Goal: Task Accomplishment & Management: Complete application form

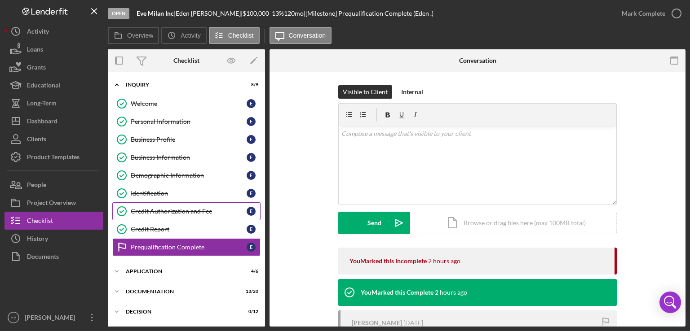
scroll to position [47, 0]
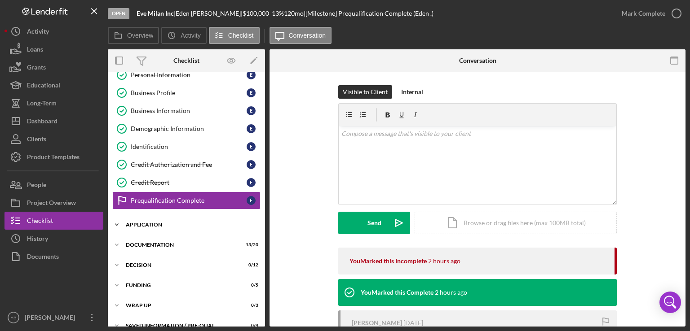
click at [160, 228] on div "Icon/Expander Application 4 / 6" at bounding box center [186, 225] width 157 height 18
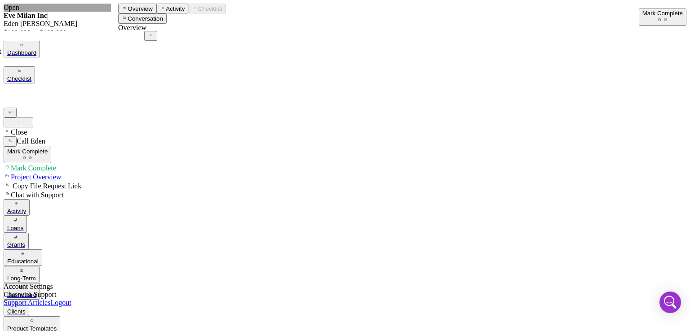
scroll to position [47, 0]
click at [642, 17] on div "Mark Complete" at bounding box center [662, 13] width 40 height 7
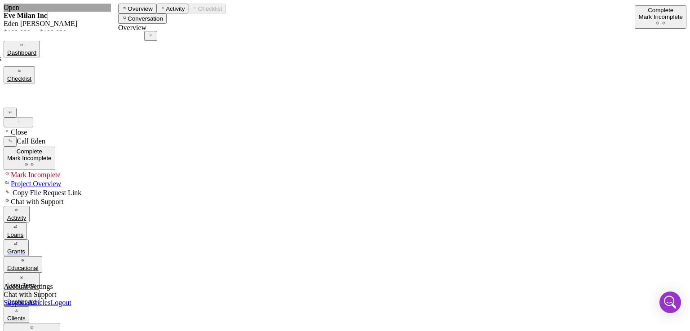
drag, startPoint x: 266, startPoint y: 141, endPoint x: 269, endPoint y: 167, distance: 26.7
drag, startPoint x: 262, startPoint y: 197, endPoint x: 263, endPoint y: 239, distance: 42.7
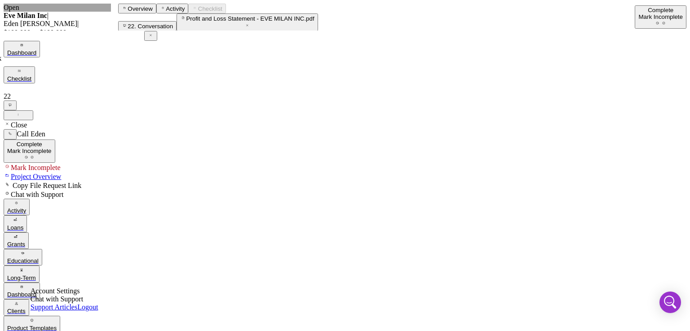
scroll to position [105, 0]
drag, startPoint x: 265, startPoint y: 137, endPoint x: 264, endPoint y: 126, distance: 11.3
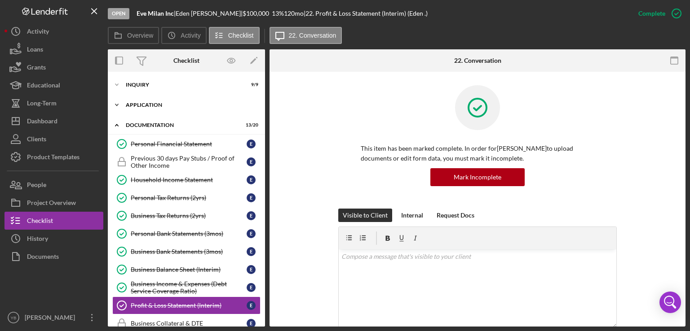
click at [155, 106] on div "Application" at bounding box center [190, 104] width 128 height 5
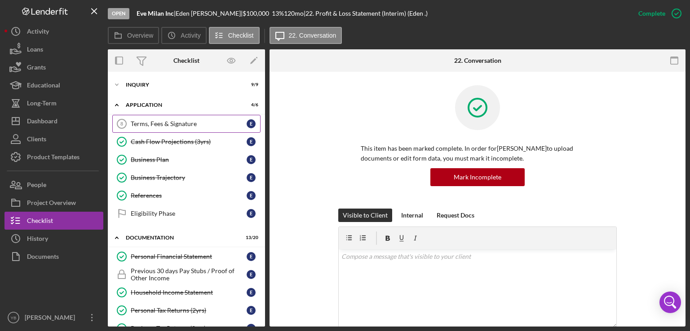
click at [157, 129] on link "Terms, Fees & Signature 8 Terms, Fees & Signature E" at bounding box center [186, 124] width 148 height 18
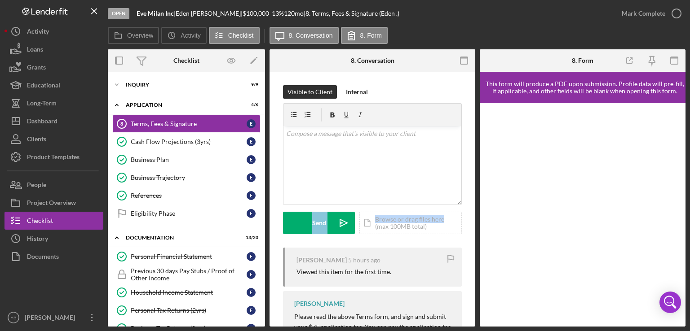
drag, startPoint x: 471, startPoint y: 199, endPoint x: 475, endPoint y: 209, distance: 10.4
click at [475, 209] on div "Overview Internal Workflow Stage Open Icon/Dropdown Arrow Archive (can unarchiv…" at bounding box center [396, 187] width 577 height 277
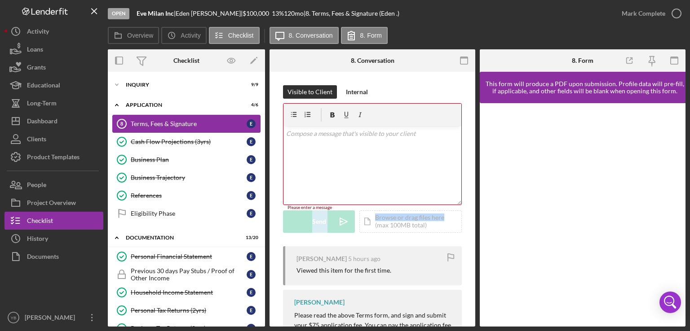
click at [178, 123] on div "Terms, Fees & Signature" at bounding box center [189, 123] width 116 height 7
click at [149, 82] on div "Inquiry" at bounding box center [190, 84] width 128 height 5
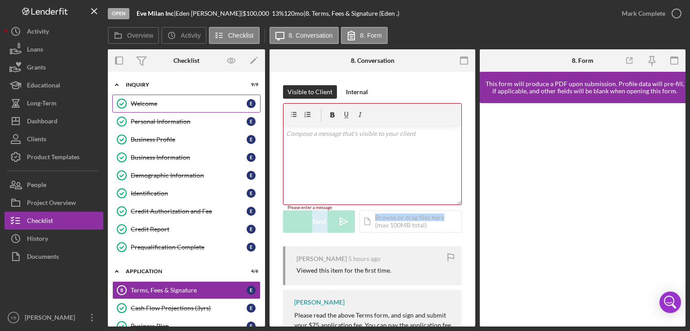
click at [153, 101] on div "Welcome" at bounding box center [189, 103] width 116 height 7
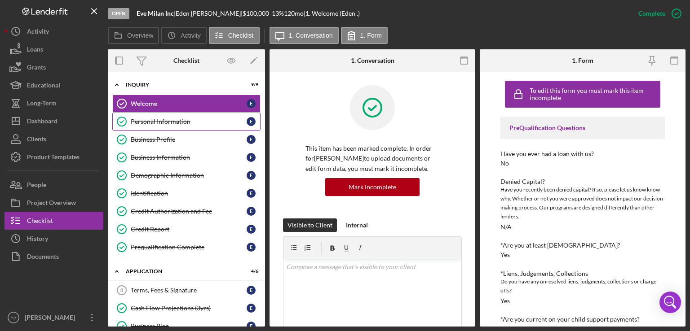
click at [163, 117] on link "Personal Information Personal Information E" at bounding box center [186, 122] width 148 height 18
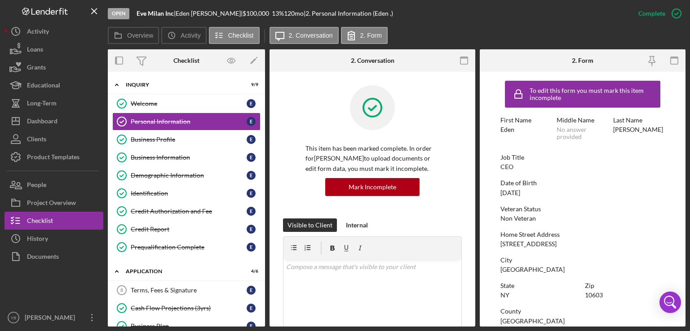
click at [668, 212] on form "To edit this form you must mark this item incomplete First Name Eden Middle Nam…" at bounding box center [583, 199] width 206 height 255
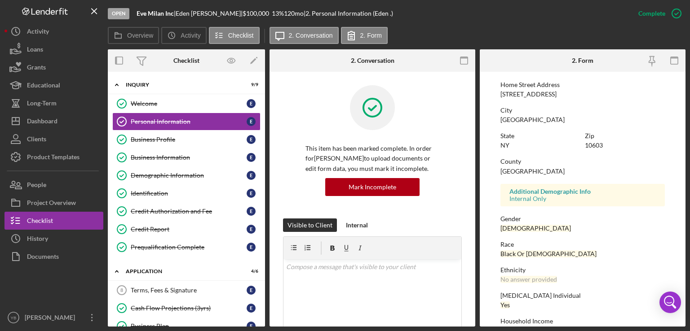
scroll to position [171, 0]
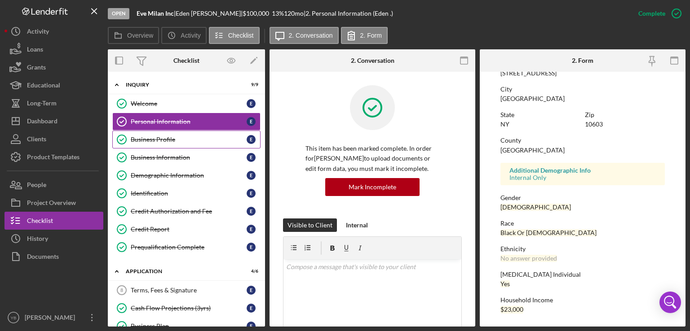
click at [176, 139] on div "Business Profile" at bounding box center [189, 139] width 116 height 7
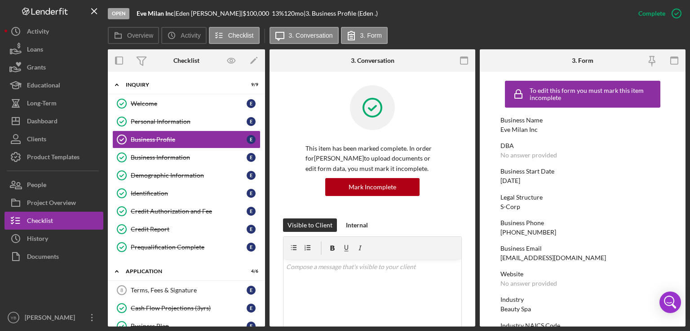
click at [582, 169] on div "Business Start Date" at bounding box center [582, 171] width 164 height 7
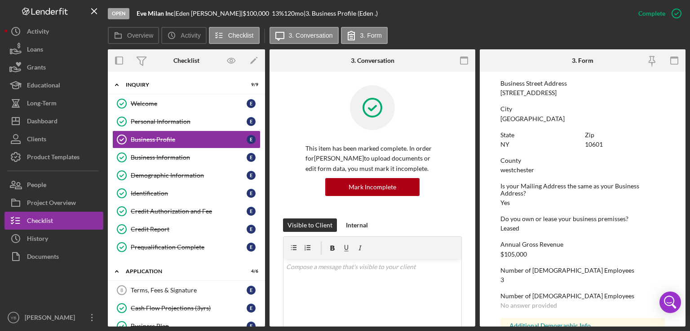
scroll to position [429, 0]
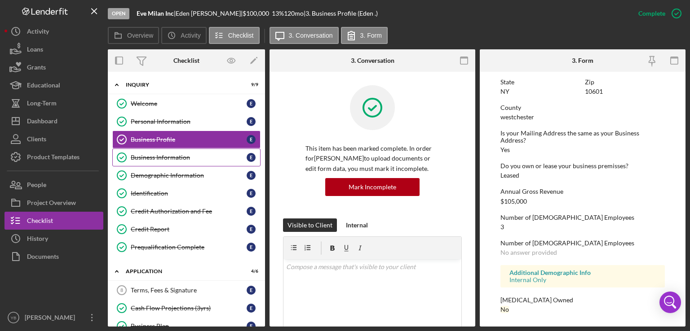
click at [165, 157] on div "Business Information" at bounding box center [189, 157] width 116 height 7
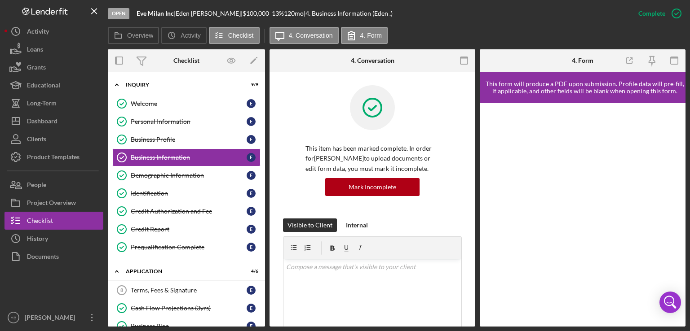
drag, startPoint x: 475, startPoint y: 165, endPoint x: 676, endPoint y: 139, distance: 202.8
click at [178, 34] on div "Overview Icon/History Activity Checklist Icon/Message 4. Conversation 4. Form O…" at bounding box center [396, 177] width 577 height 300
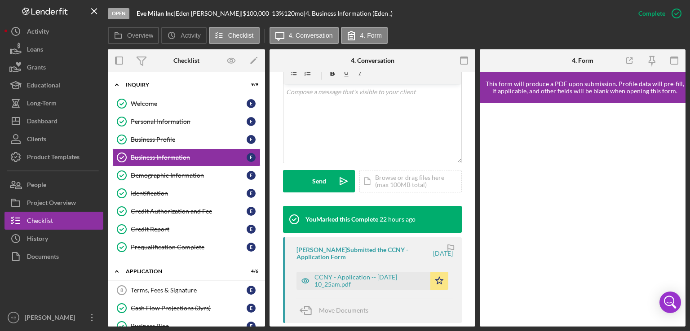
scroll to position [174, 0]
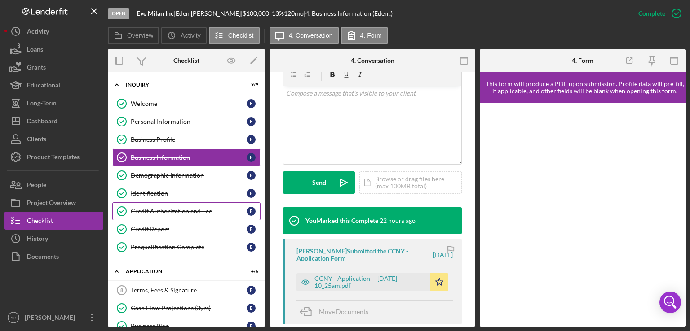
click at [165, 214] on link "Credit Authorization and Fee Credit Authorization and Fee E" at bounding box center [186, 211] width 148 height 18
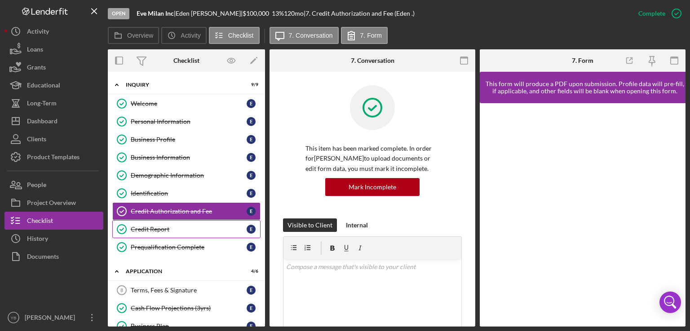
click at [165, 226] on div "Credit Report" at bounding box center [189, 229] width 116 height 7
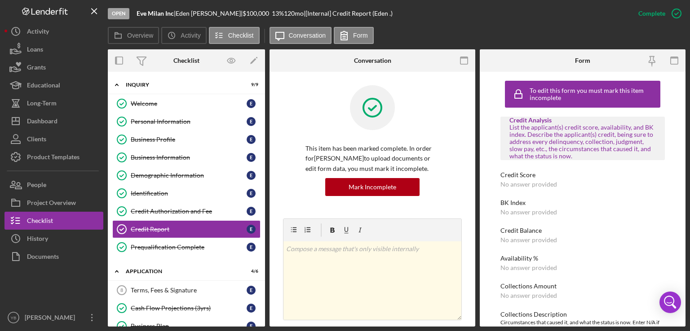
click at [473, 198] on div "Overview Internal Workflow Stage Open Icon/Dropdown Arrow Archive (can unarchiv…" at bounding box center [396, 187] width 577 height 277
click at [190, 246] on div "Prequalification Complete" at bounding box center [189, 247] width 116 height 7
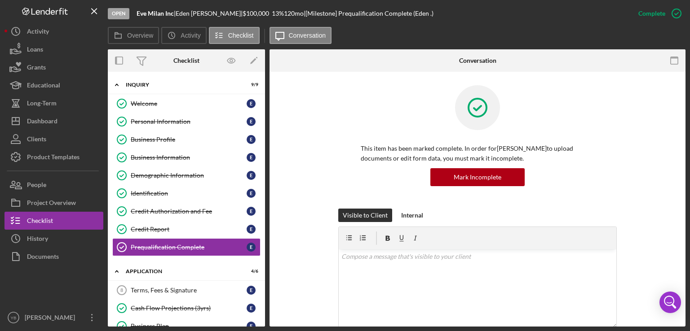
click at [659, 171] on div "This item has been marked complete. In order for Eden Gilliam to upload documen…" at bounding box center [477, 146] width 389 height 123
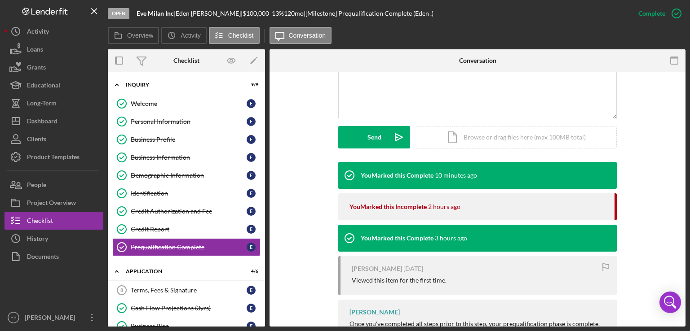
scroll to position [199, 0]
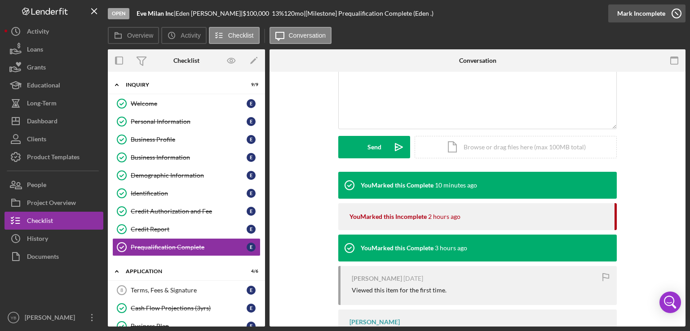
click at [653, 16] on div "Mark Incomplete" at bounding box center [641, 13] width 48 height 18
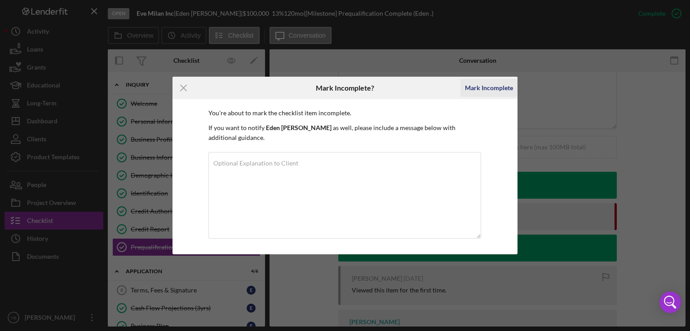
click at [494, 95] on div "Mark Incomplete" at bounding box center [489, 88] width 48 height 18
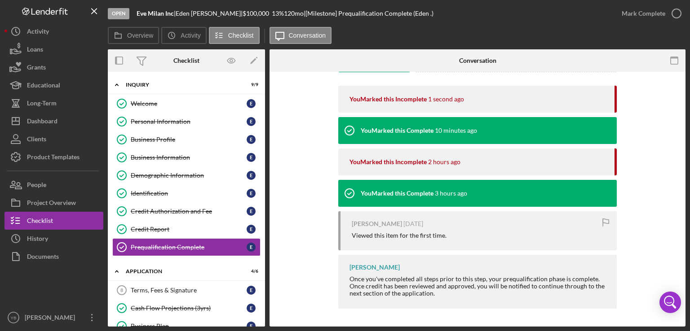
scroll to position [76, 0]
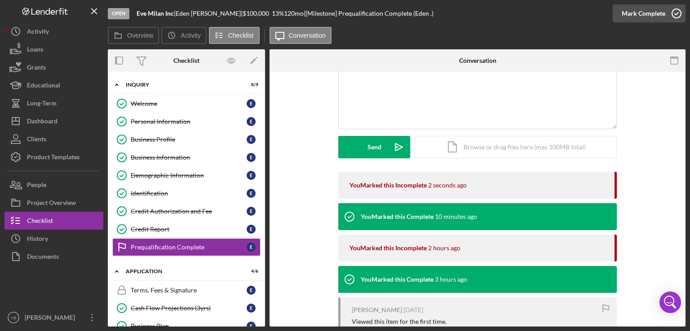
click at [653, 13] on div "Mark Complete" at bounding box center [643, 13] width 44 height 18
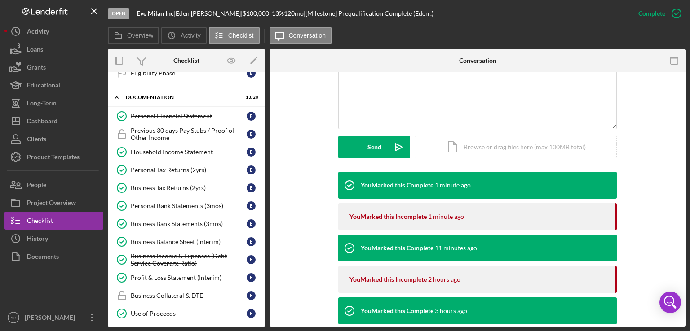
scroll to position [329, 0]
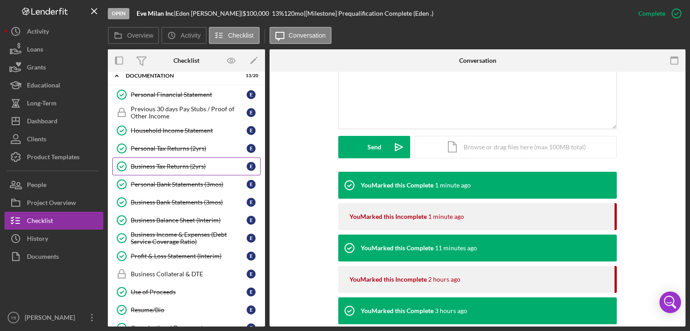
click at [189, 163] on div "Business Tax Returns (2yrs)" at bounding box center [189, 166] width 116 height 7
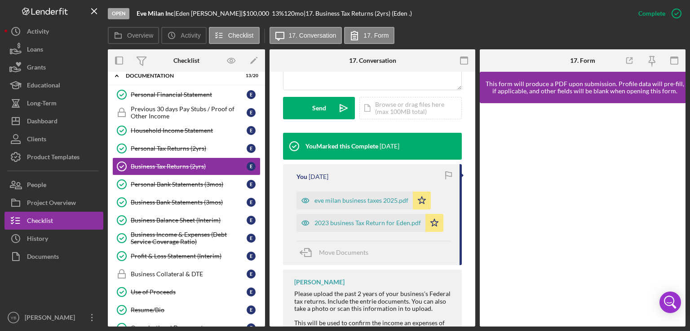
scroll to position [249, 0]
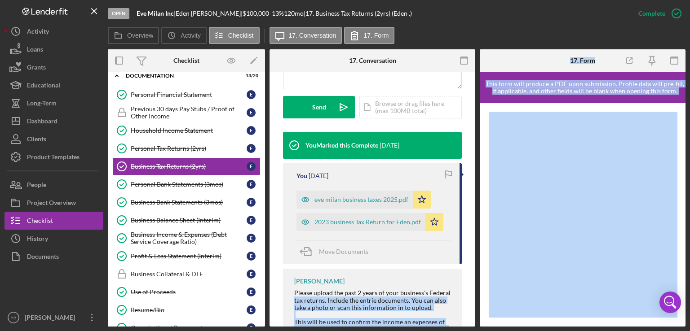
drag, startPoint x: 476, startPoint y: 265, endPoint x: 483, endPoint y: 300, distance: 36.0
click at [483, 300] on div "Overview Internal Workflow Stage Open Icon/Dropdown Arrow Archive (can unarchiv…" at bounding box center [396, 187] width 577 height 277
click at [381, 221] on div "2023 business Tax Return for Eden.pdf" at bounding box center [367, 222] width 106 height 7
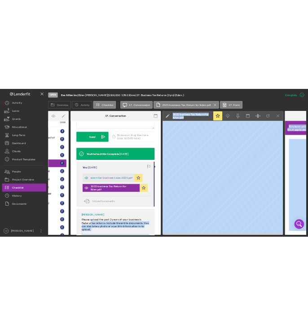
scroll to position [0, 139]
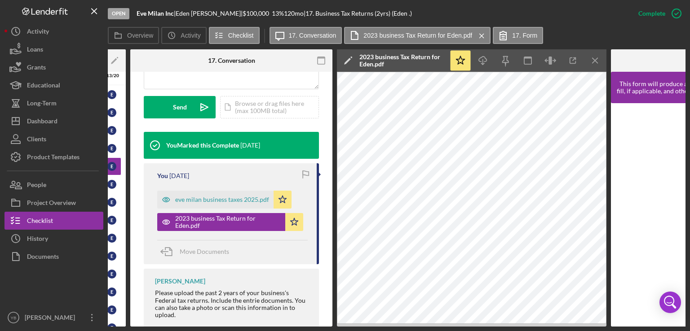
click at [329, 117] on div "This item has been marked complete. In order for Eden Gilliam to upload documen…" at bounding box center [231, 100] width 202 height 554
click at [247, 201] on div "eve milan business taxes 2025.pdf" at bounding box center [222, 199] width 94 height 7
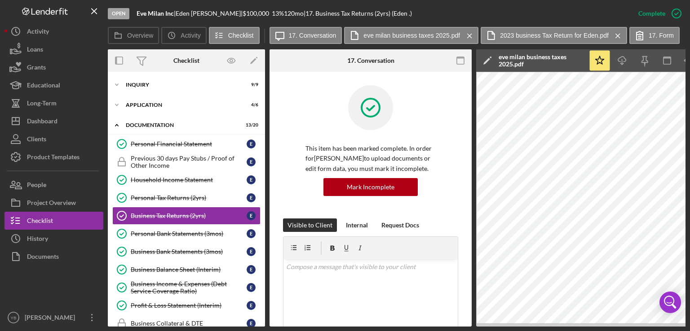
scroll to position [15, 0]
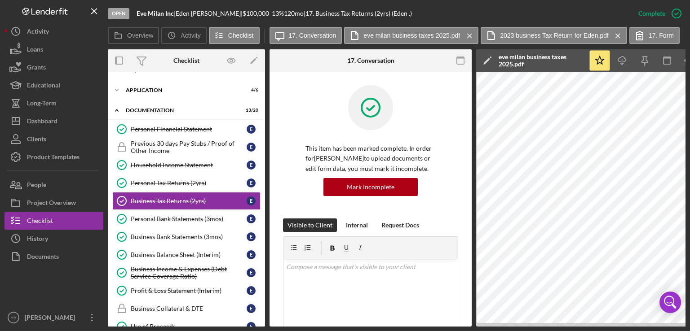
drag, startPoint x: 265, startPoint y: 153, endPoint x: 260, endPoint y: 191, distance: 38.0
click at [260, 191] on div "Overview Internal Workflow Stage Open Icon/Dropdown Arrow Archive (can unarchiv…" at bounding box center [396, 187] width 577 height 277
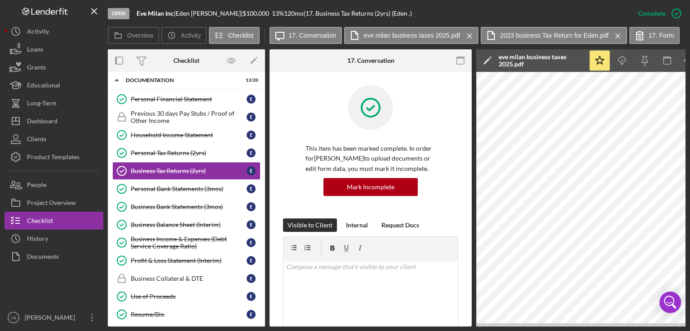
scroll to position [0, 0]
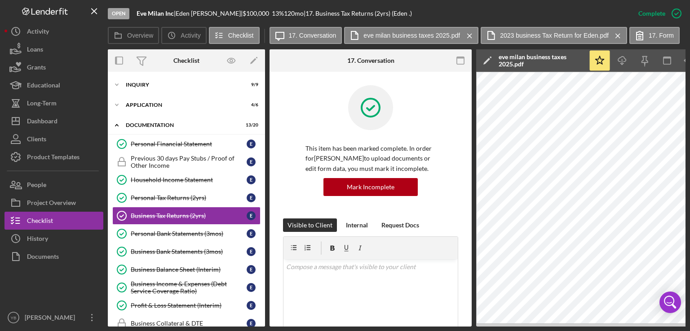
drag, startPoint x: 265, startPoint y: 194, endPoint x: 262, endPoint y: 187, distance: 7.7
click at [262, 187] on div "Overview Internal Workflow Stage Open Icon/Dropdown Arrow Archive (can unarchiv…" at bounding box center [396, 187] width 577 height 277
click at [158, 106] on div "Application" at bounding box center [190, 104] width 128 height 5
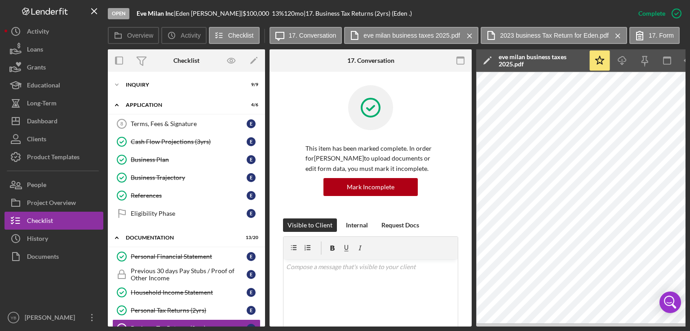
click at [265, 170] on div "Overview Internal Workflow Stage Open Icon/Dropdown Arrow Archive (can unarchiv…" at bounding box center [396, 187] width 577 height 277
click at [264, 174] on div "Overview Internal Workflow Stage Open Icon/Dropdown Arrow Archive (can unarchiv…" at bounding box center [396, 187] width 577 height 277
click at [160, 158] on div "Business Plan" at bounding box center [189, 159] width 116 height 7
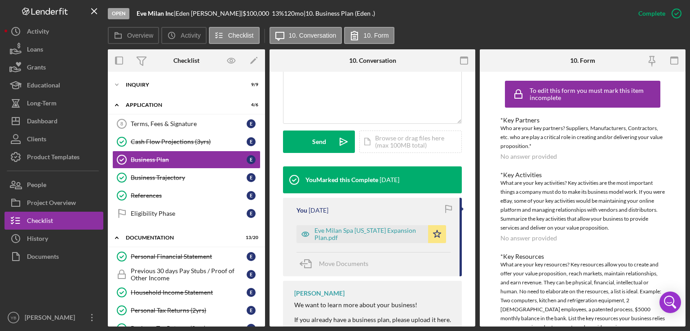
scroll to position [237, 0]
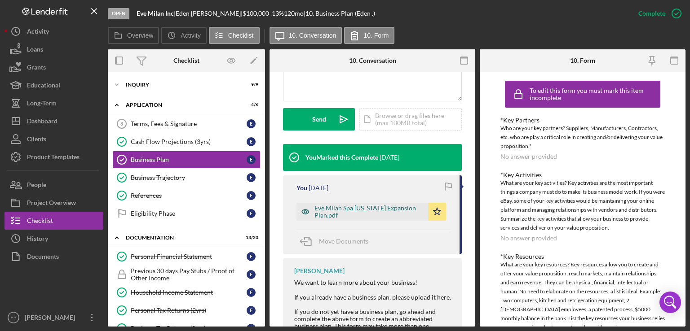
click at [342, 215] on div "Eve Milan Spa New York Expansion Plan.pdf" at bounding box center [368, 212] width 109 height 14
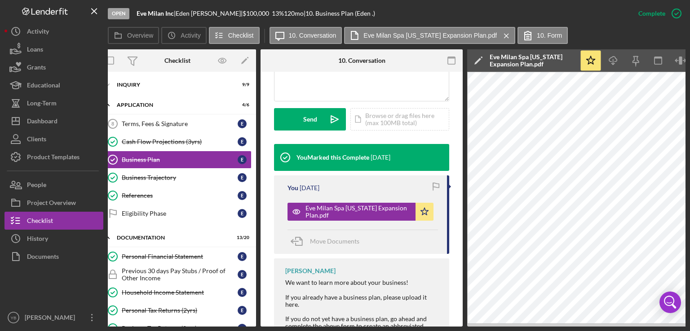
scroll to position [0, 0]
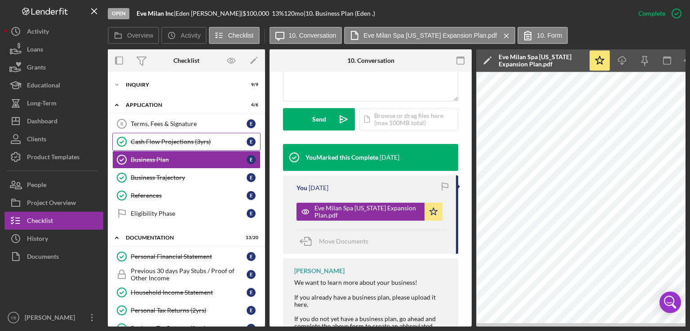
click at [171, 141] on div "Cash Flow Projections (3yrs)" at bounding box center [189, 141] width 116 height 7
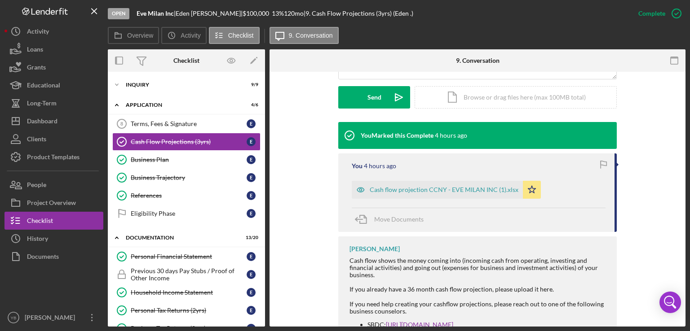
scroll to position [251, 0]
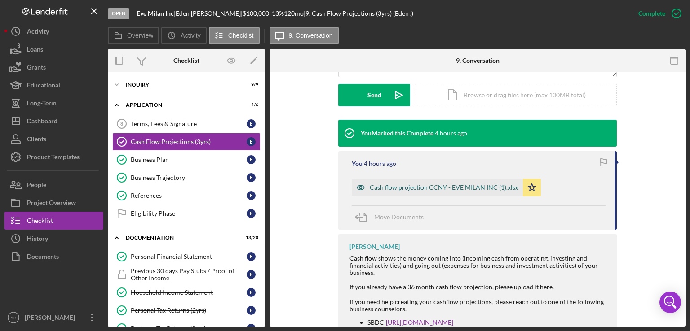
click at [438, 187] on div "Cash flow projection CCNY - EVE MILAN INC (1).xlsx" at bounding box center [444, 187] width 149 height 7
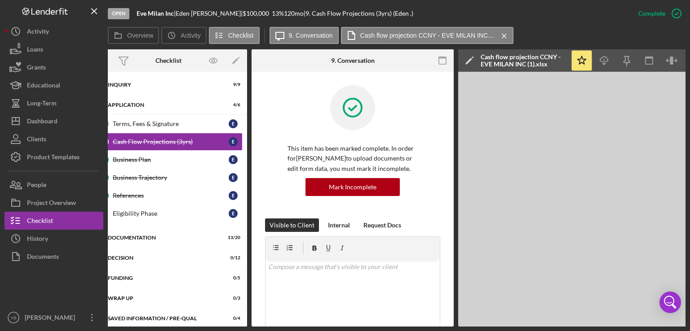
scroll to position [0, 0]
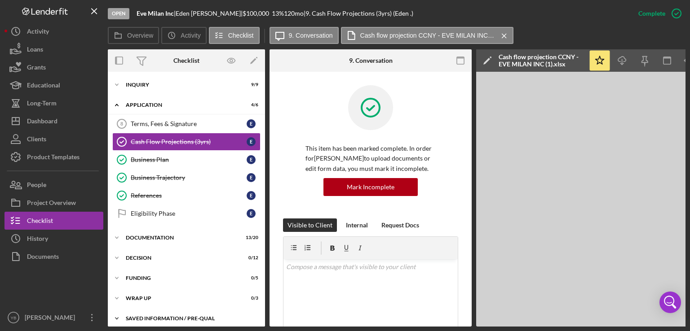
drag, startPoint x: 223, startPoint y: 324, endPoint x: 191, endPoint y: 324, distance: 31.9
click at [191, 324] on div "Icon/Expander Saved Information / Pre-Qual 0 / 4" at bounding box center [186, 319] width 157 height 18
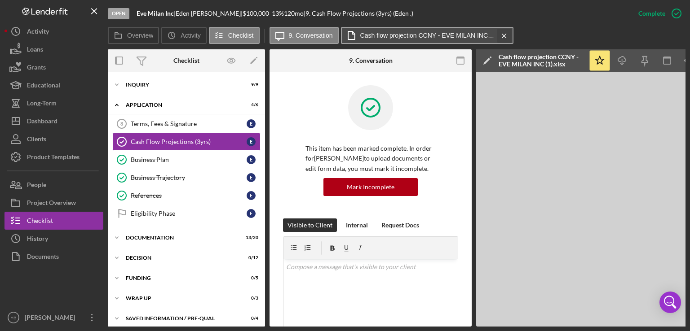
click at [503, 35] on icon "Icon/Menu Close" at bounding box center [504, 36] width 16 height 22
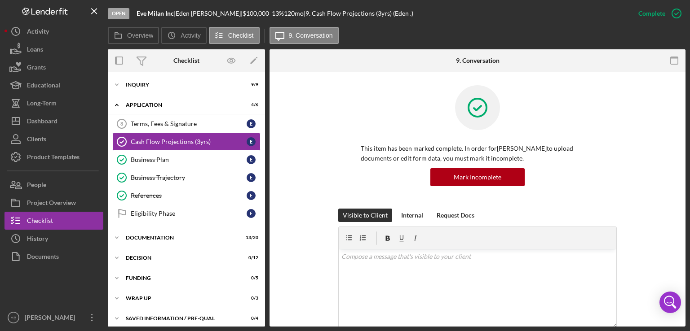
scroll to position [4, 0]
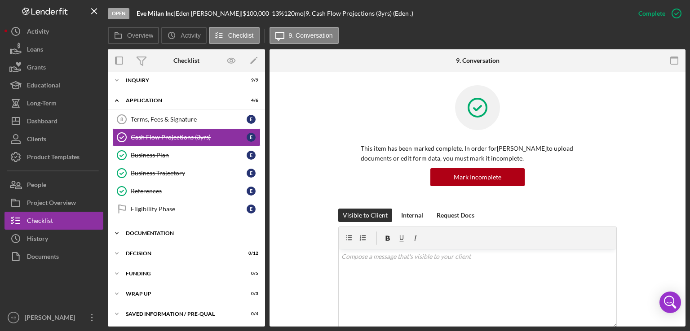
click at [154, 236] on div "Icon/Expander Documentation 13 / 20" at bounding box center [186, 233] width 157 height 18
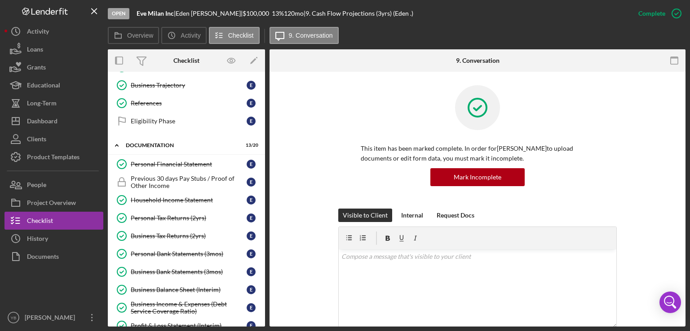
scroll to position [92, 0]
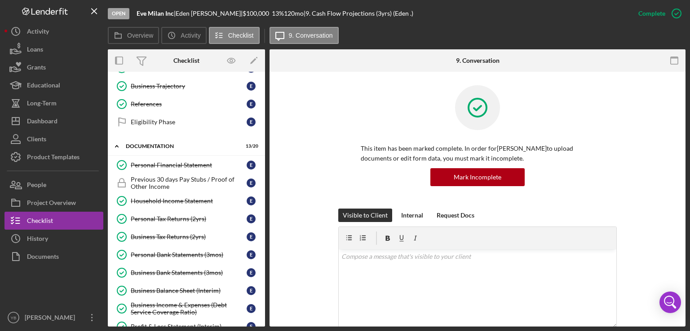
click at [264, 212] on div "Overview Internal Workflow Stage Open Icon/Dropdown Arrow Archive (can unarchiv…" at bounding box center [396, 187] width 577 height 277
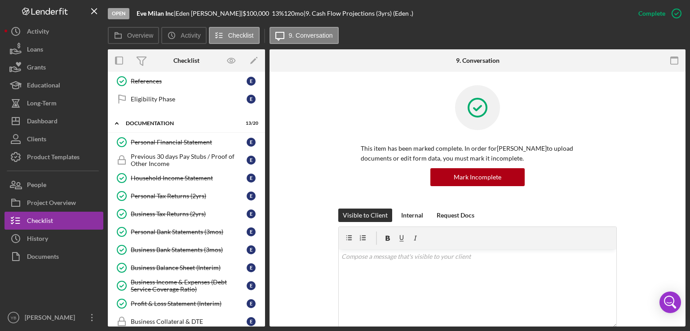
scroll to position [116, 0]
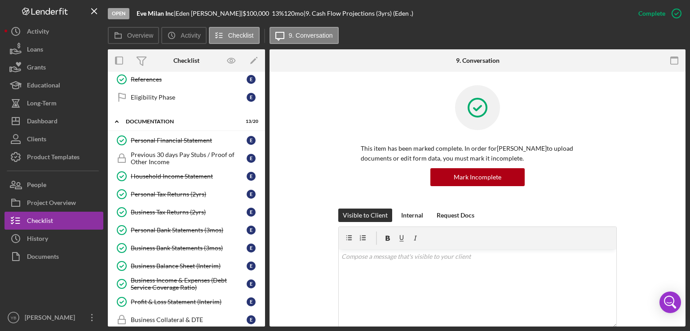
click at [262, 221] on div "Icon/Expander Inquiry 9 / 9 Icon/Expander Application 4 / 6 Terms, Fees & Signa…" at bounding box center [186, 199] width 157 height 255
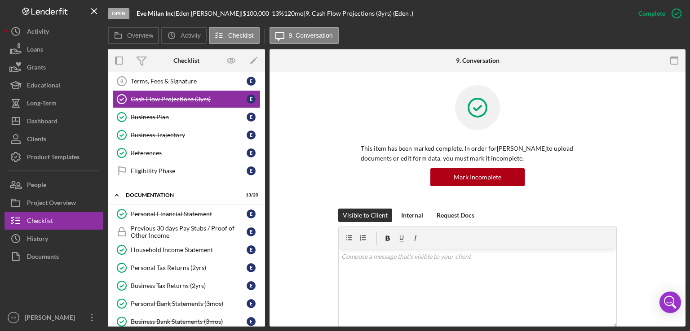
scroll to position [0, 0]
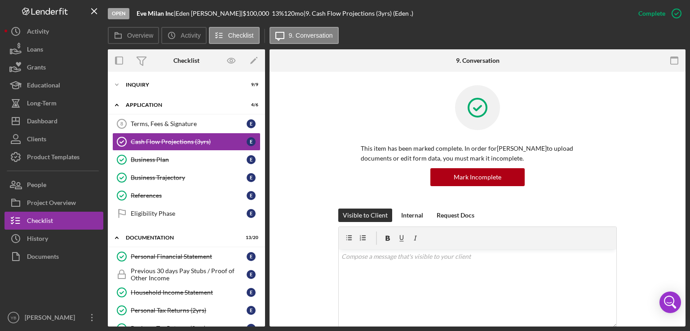
drag, startPoint x: 266, startPoint y: 163, endPoint x: 264, endPoint y: 169, distance: 6.7
click at [264, 169] on div "Overview Internal Workflow Stage Open Icon/Dropdown Arrow Archive (can unarchiv…" at bounding box center [396, 187] width 577 height 277
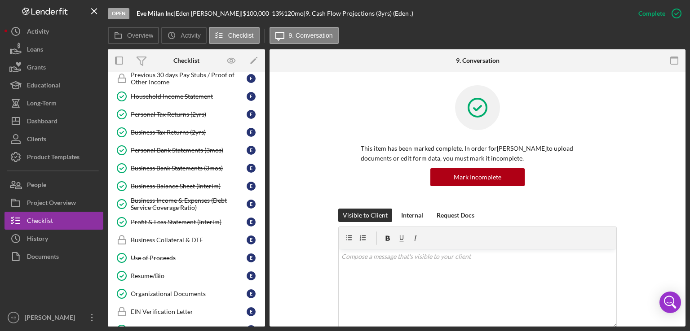
scroll to position [198, 0]
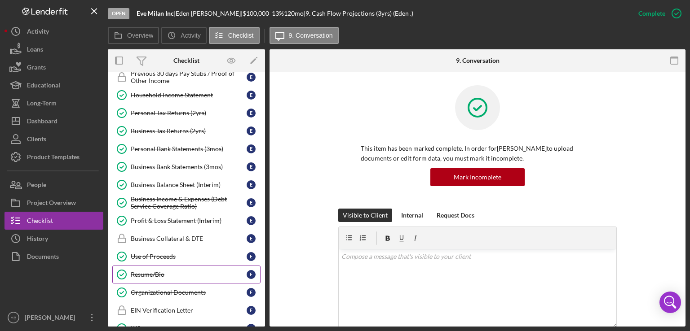
click at [158, 275] on link "Resume/Bio Resume/Bio E" at bounding box center [186, 275] width 148 height 18
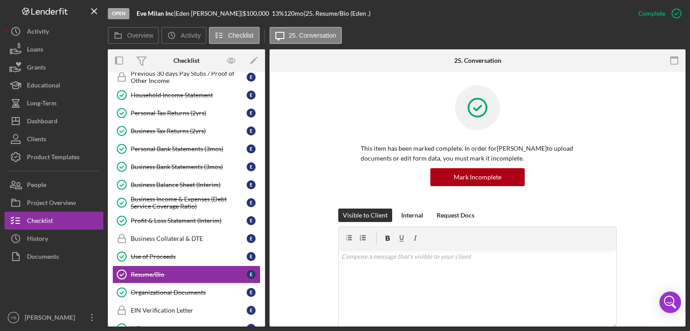
click at [657, 167] on div "This item has been marked complete. In order for Eden Gilliam to upload documen…" at bounding box center [477, 146] width 389 height 123
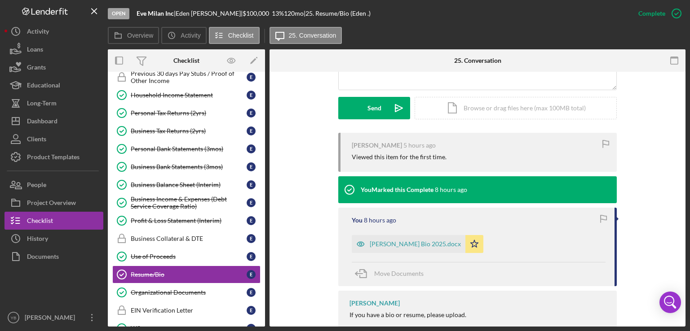
scroll to position [281, 0]
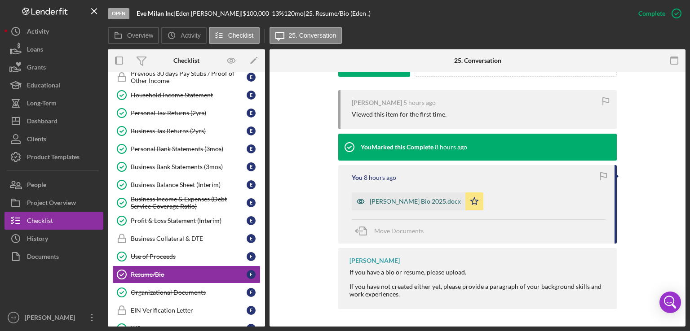
click at [416, 199] on div "Eden Gilliam Bio 2025.docx" at bounding box center [415, 201] width 91 height 7
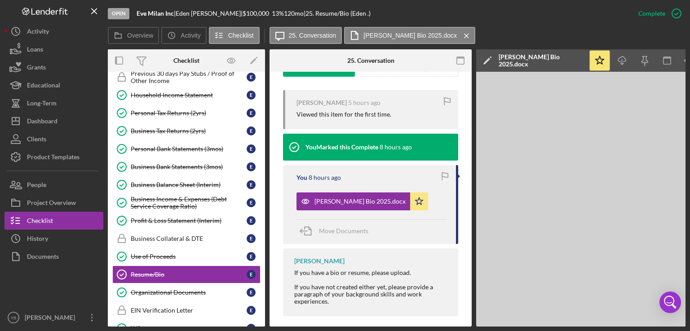
scroll to position [0, 60]
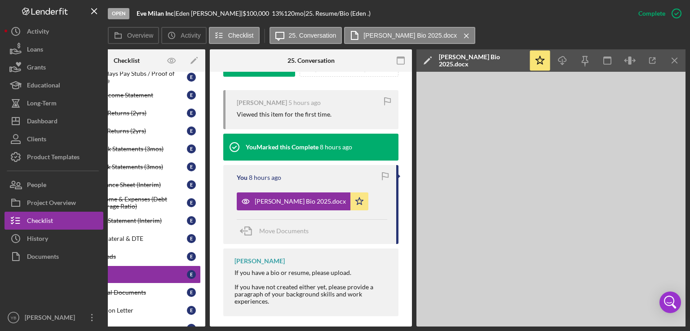
click at [689, 224] on div "Open Eve Milan Inc | Eden Gilliam | $100,000 $100,000 13 % 120 mo | 25. Resume/…" at bounding box center [345, 165] width 690 height 331
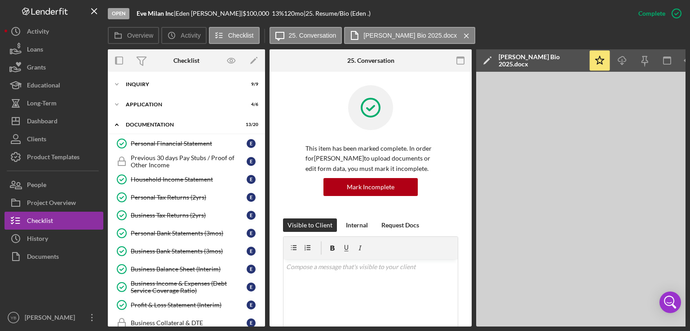
scroll to position [0, 0]
click at [153, 88] on div "Icon/Expander Inquiry 9 / 9" at bounding box center [186, 85] width 157 height 18
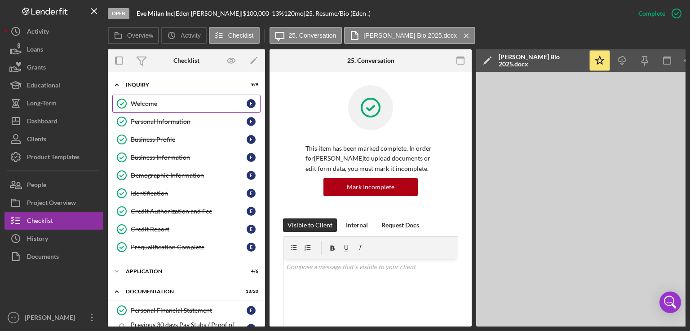
click at [150, 104] on div "Welcome" at bounding box center [189, 103] width 116 height 7
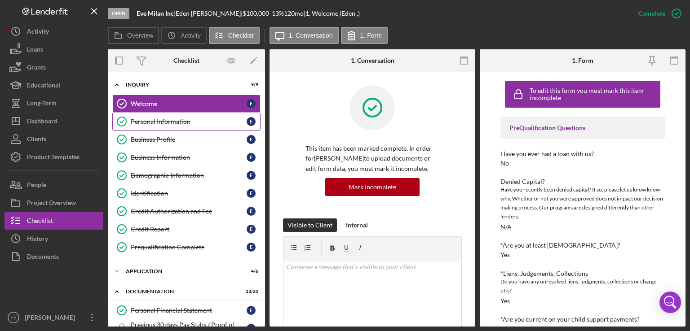
click at [181, 122] on div "Personal Information" at bounding box center [189, 121] width 116 height 7
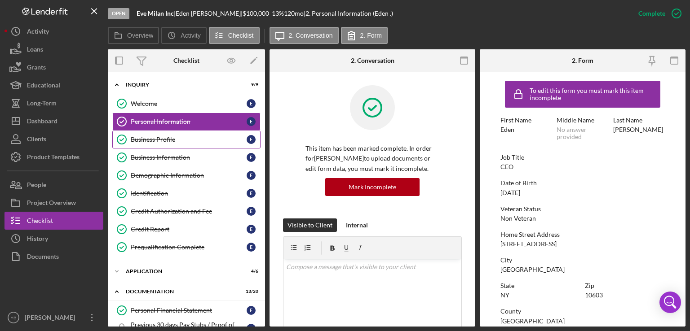
click at [171, 142] on div "Business Profile" at bounding box center [189, 139] width 116 height 7
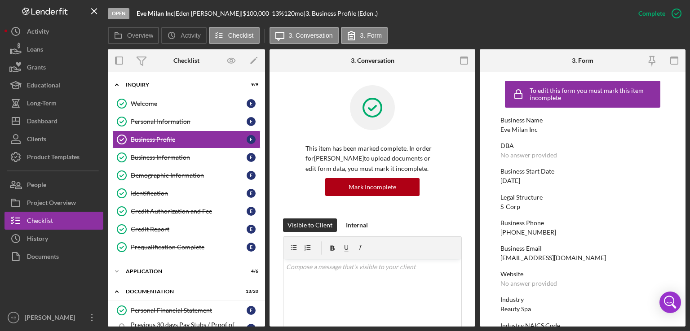
click at [608, 181] on div "Business Start Date 12/12/2011" at bounding box center [582, 176] width 164 height 17
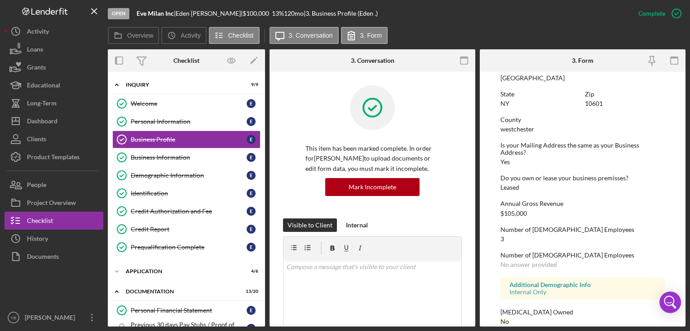
scroll to position [429, 0]
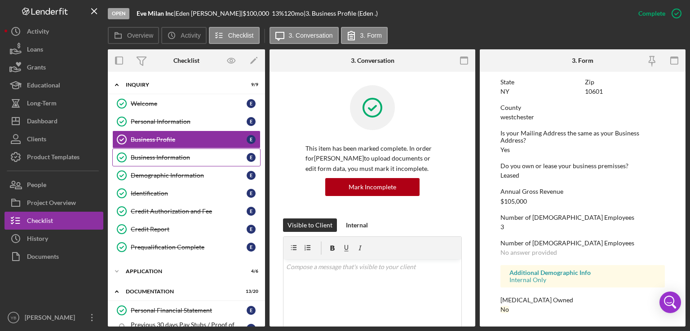
click at [172, 156] on div "Business Information" at bounding box center [189, 157] width 116 height 7
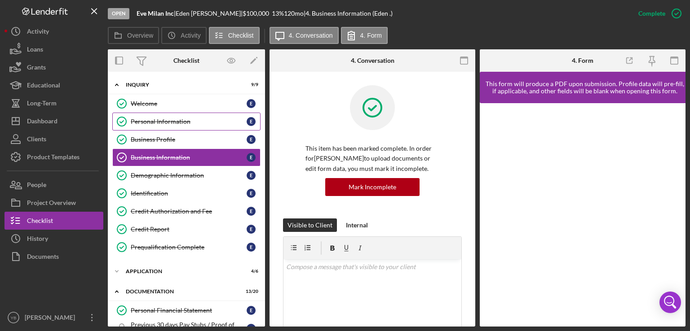
click at [172, 118] on div "Personal Information" at bounding box center [189, 121] width 116 height 7
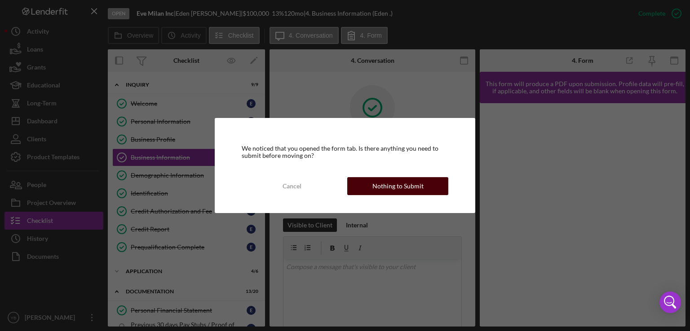
click at [390, 186] on div "Nothing to Submit" at bounding box center [397, 186] width 51 height 18
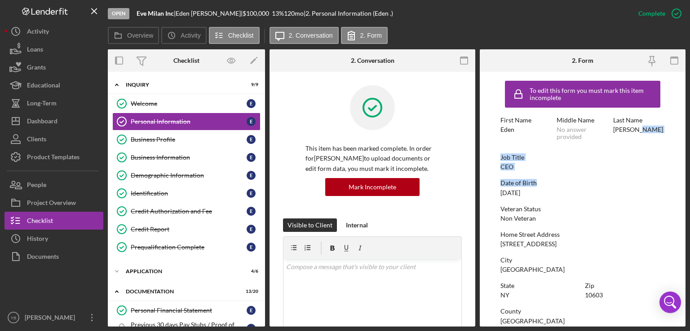
drag, startPoint x: 687, startPoint y: 129, endPoint x: 663, endPoint y: 175, distance: 51.6
click at [663, 175] on div "Open Eve Milan Inc | Eden Gilliam | $100,000 $100,000 13 % 120 mo | 2. Personal…" at bounding box center [345, 165] width 690 height 331
click at [663, 175] on form "To edit this form you must mark this item incomplete First Name Eden Middle Nam…" at bounding box center [583, 199] width 206 height 255
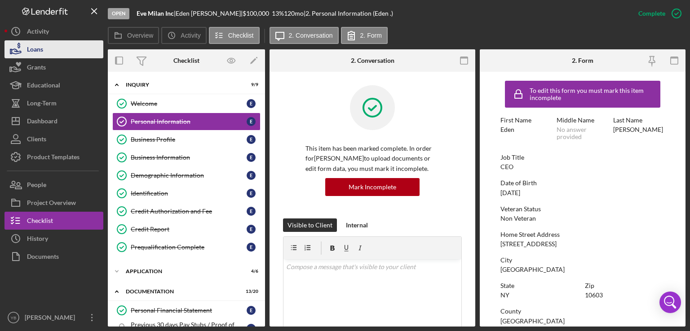
click at [62, 46] on button "Loans" at bounding box center [53, 49] width 99 height 18
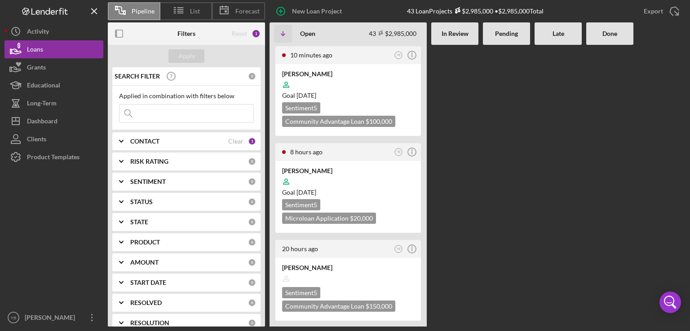
click at [468, 146] on Review at bounding box center [454, 186] width 47 height 282
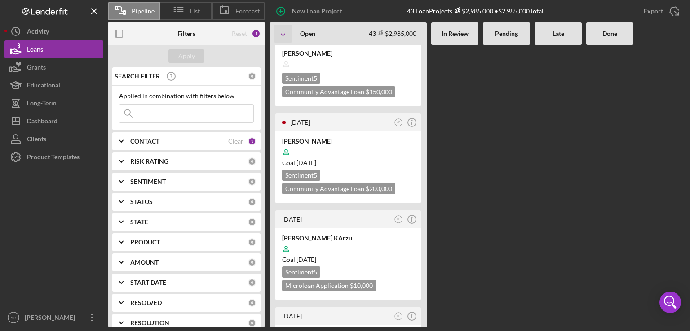
scroll to position [216, 0]
click at [393, 146] on div at bounding box center [348, 151] width 132 height 17
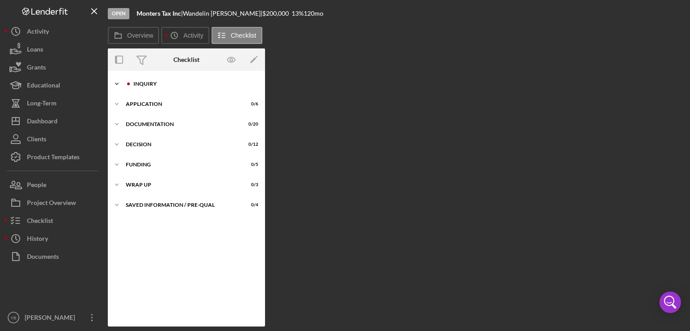
click at [147, 86] on div "Inquiry" at bounding box center [193, 83] width 120 height 5
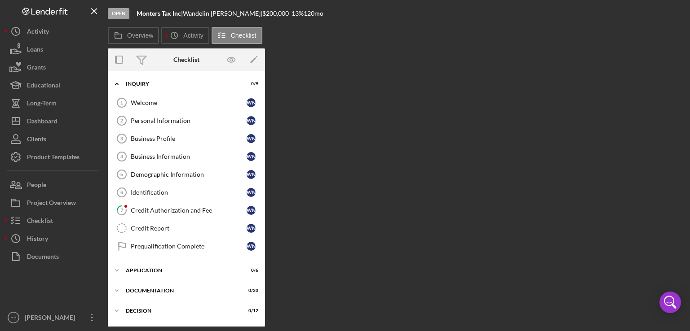
scroll to position [57, 0]
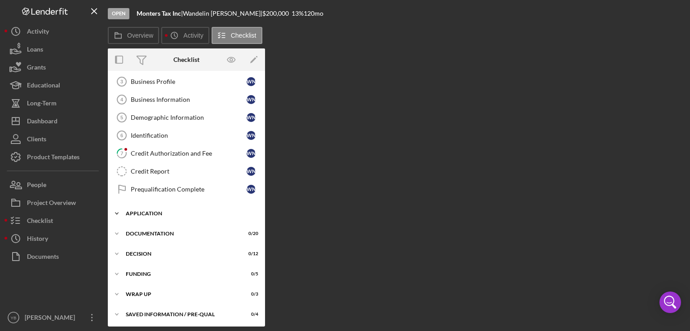
click at [143, 213] on div "Application" at bounding box center [190, 213] width 128 height 5
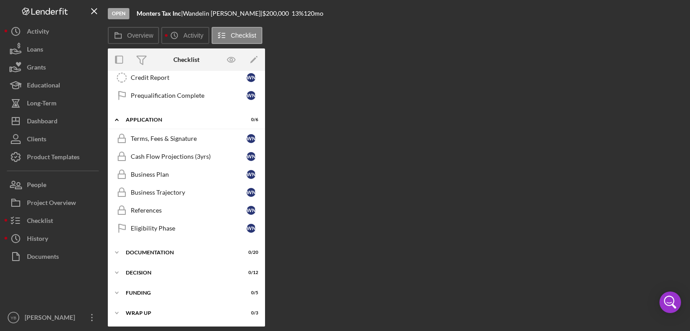
scroll to position [128, 0]
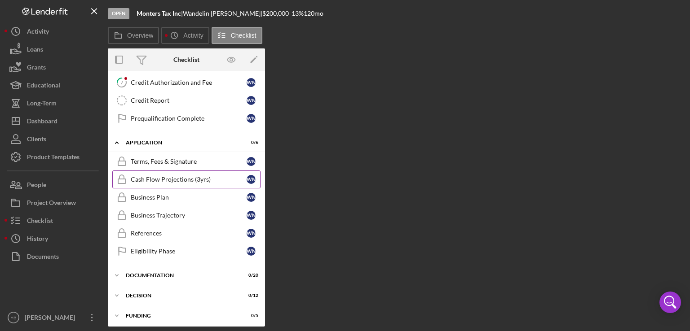
click at [189, 176] on div "Cash Flow Projections (3yrs)" at bounding box center [189, 179] width 116 height 7
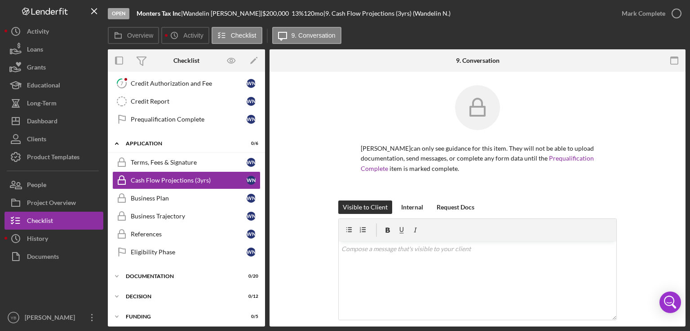
click at [657, 140] on div "Wandelin Nunez can only see guidance for this item. They will not be able to up…" at bounding box center [477, 142] width 389 height 115
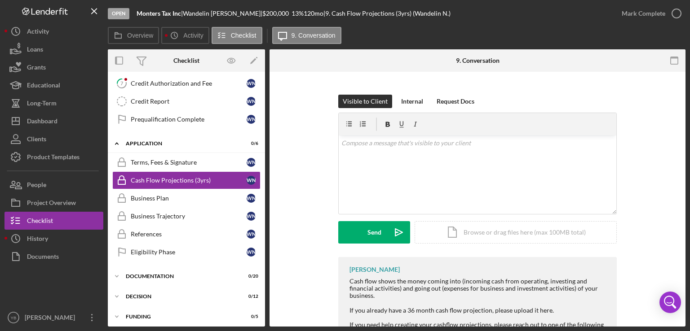
scroll to position [222, 0]
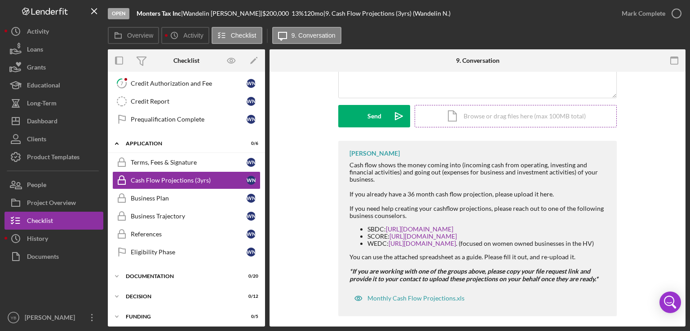
click at [539, 119] on div "Icon/Document Browse or drag files here (max 100MB total) Tap to choose files o…" at bounding box center [515, 116] width 202 height 22
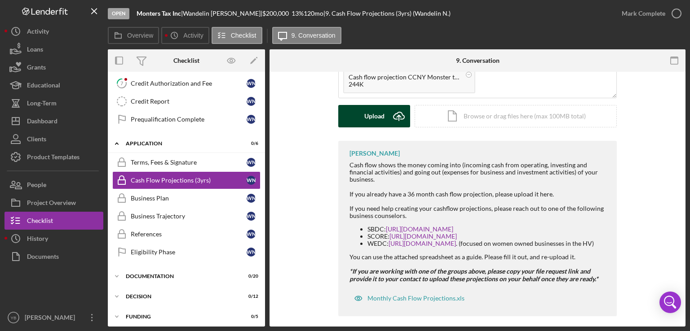
click at [368, 118] on div "Upload" at bounding box center [374, 116] width 20 height 22
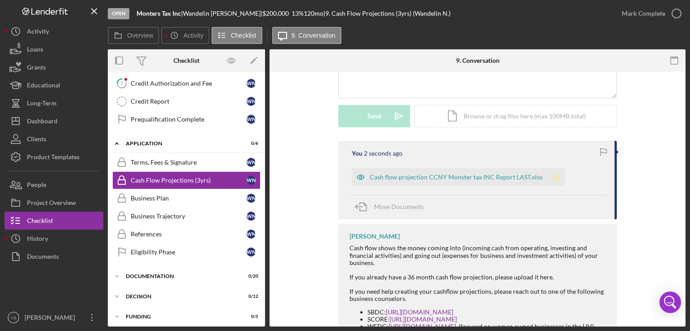
click at [551, 176] on icon "Icon/Star" at bounding box center [556, 177] width 18 height 18
click at [648, 17] on div "Mark Complete" at bounding box center [643, 13] width 44 height 18
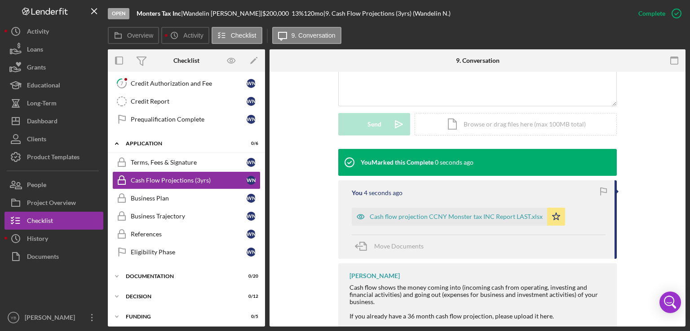
scroll to position [230, 0]
